Goal: Book appointment/travel/reservation

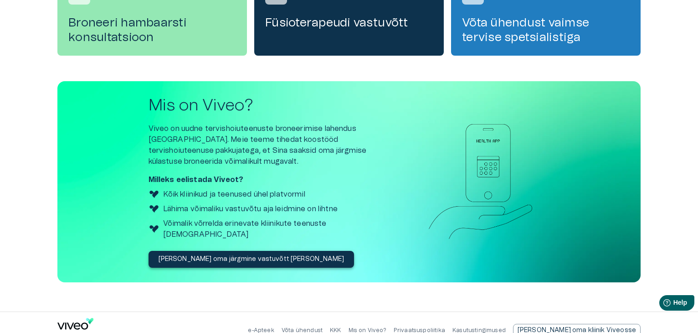
scroll to position [340, 0]
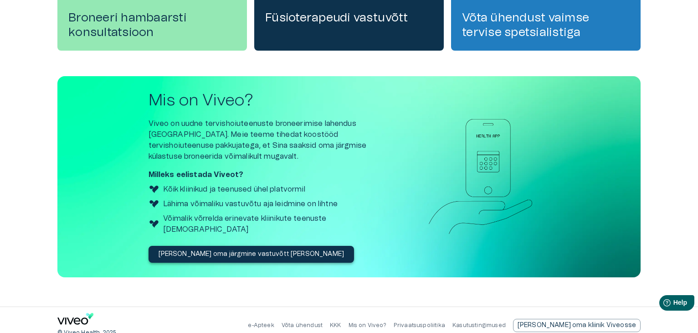
click at [274, 322] on link "e-Apteek" at bounding box center [261, 324] width 26 height 5
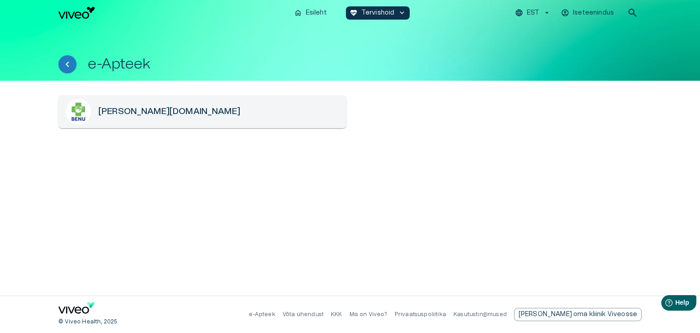
click at [387, 313] on p "Mis on Viveo?" at bounding box center [368, 314] width 38 height 8
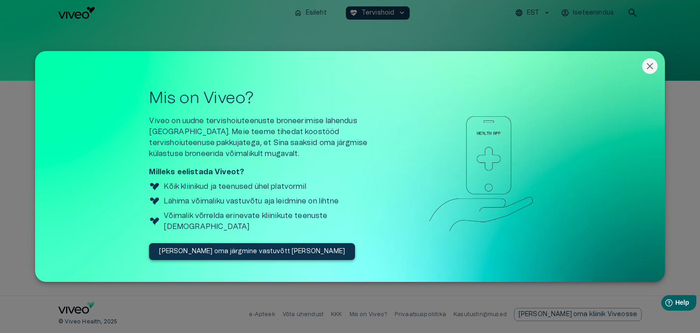
drag, startPoint x: 410, startPoint y: 135, endPoint x: 261, endPoint y: 244, distance: 184.5
click at [261, 244] on div "Mis on Viveo? Viveo on uudne tervishoiuteenuste broneerimise lahendus [GEOGRAPH…" at bounding box center [349, 174] width 615 height 200
click at [651, 68] on icon "Close" at bounding box center [650, 66] width 6 height 6
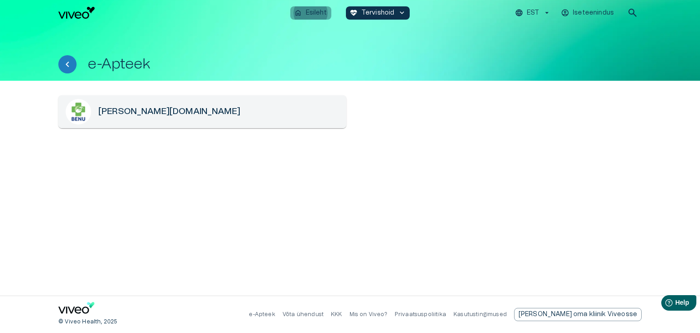
click at [321, 11] on p "Esileht" at bounding box center [316, 13] width 21 height 10
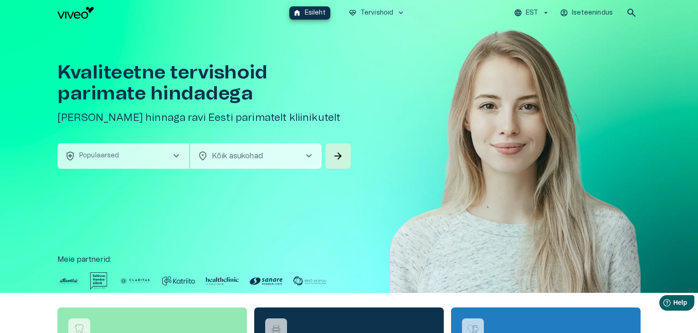
click at [175, 158] on span "chevron_right" at bounding box center [176, 155] width 11 height 11
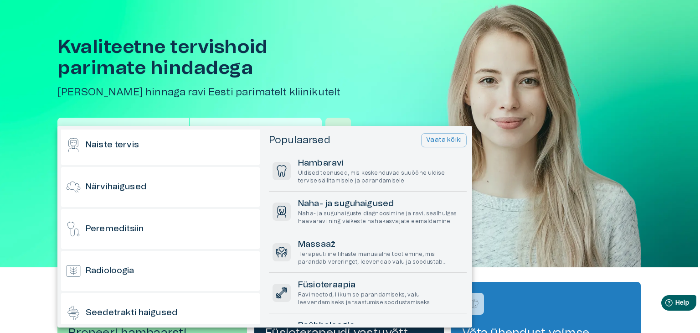
scroll to position [466, 0]
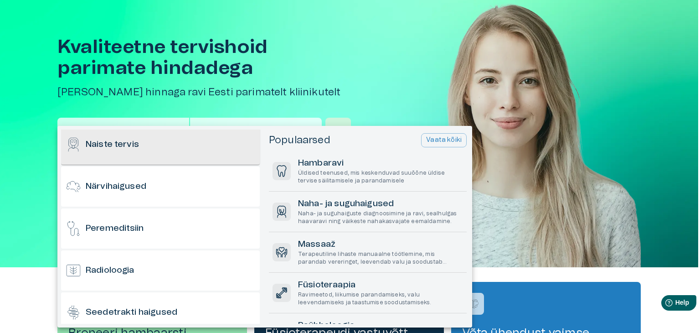
click at [196, 152] on div "Naiste tervis" at bounding box center [160, 144] width 199 height 40
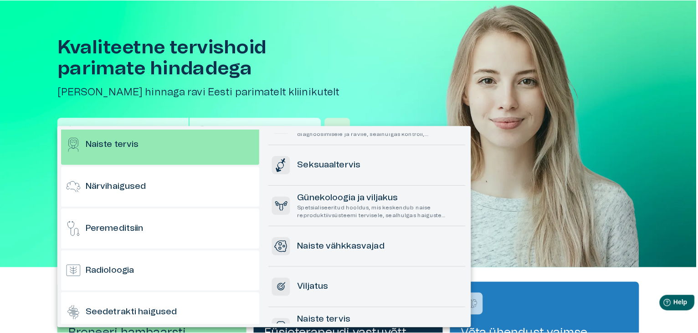
scroll to position [113, 0]
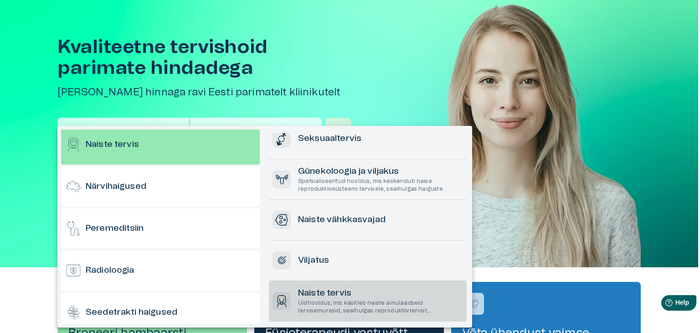
click at [365, 301] on p "Üldhooldus, mis käsitleb naiste ainulaadseid tervisemuresid, sealhulgas reprodu…" at bounding box center [380, 306] width 165 height 15
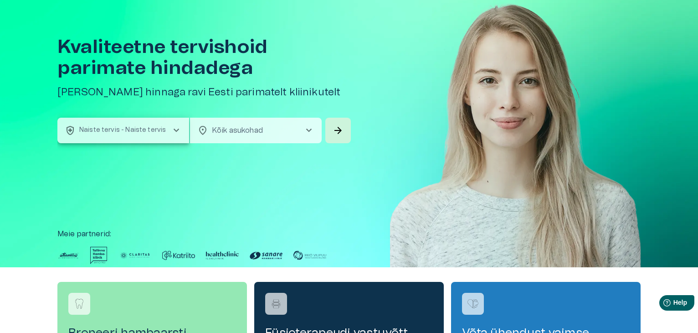
click at [308, 128] on span "chevron_right" at bounding box center [308, 130] width 11 height 11
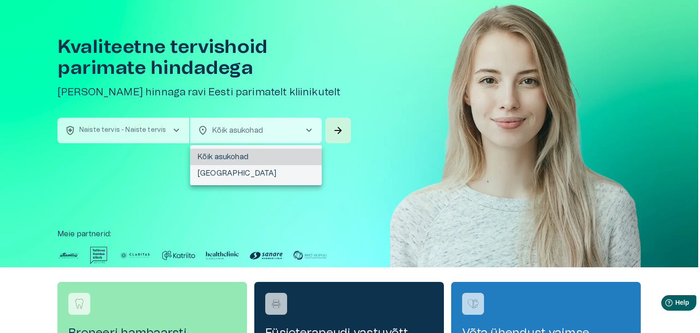
click at [300, 174] on li "[GEOGRAPHIC_DATA]" at bounding box center [256, 173] width 132 height 16
type input "**********"
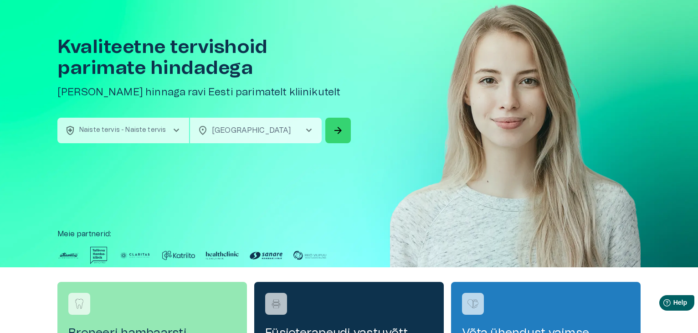
click at [339, 127] on span "arrow_forward" at bounding box center [338, 130] width 11 height 11
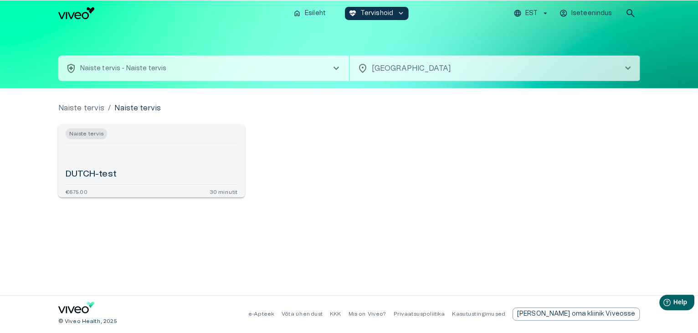
scroll to position [26, 0]
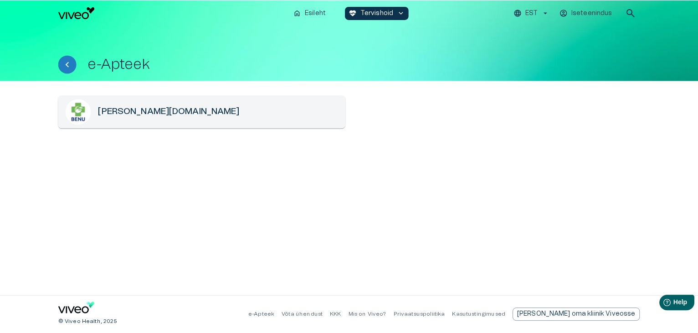
scroll to position [340, 0]
